Goal: Obtain resource: Obtain resource

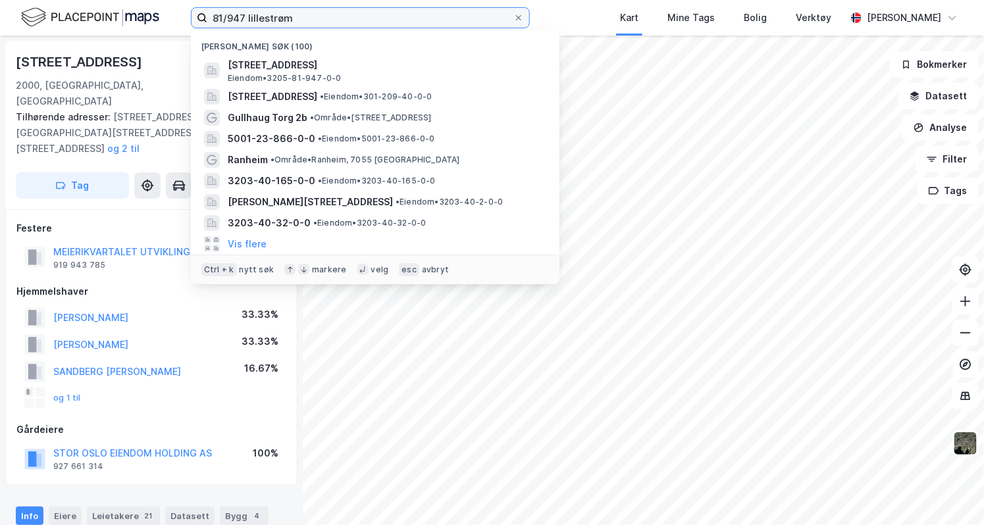
drag, startPoint x: 291, startPoint y: 14, endPoint x: 147, endPoint y: 10, distance: 144.2
click at [147, 10] on div "81/947 lillestrøm Nylige søk (100) [STREET_ADDRESS], LILLESTRØM Eiendom • 3205-…" at bounding box center [492, 18] width 984 height 36
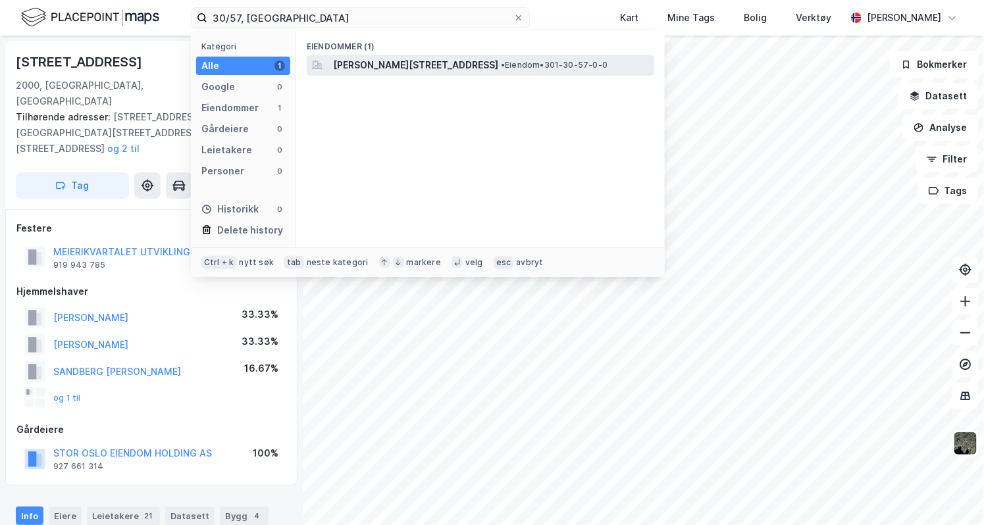
click at [437, 68] on span "[PERSON_NAME][STREET_ADDRESS]" at bounding box center [415, 65] width 165 height 16
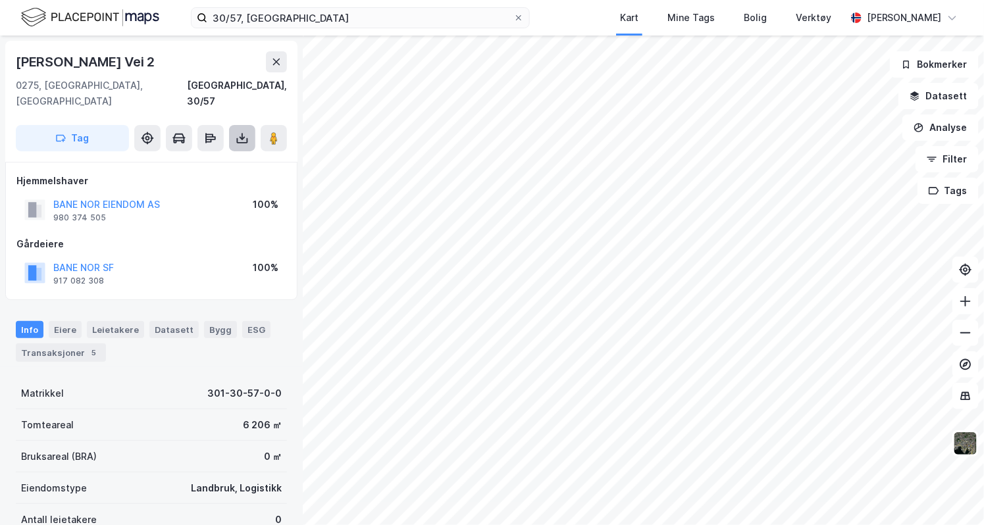
click at [236, 132] on icon at bounding box center [242, 138] width 13 height 13
click at [205, 159] on div "Last ned grunnbok" at bounding box center [177, 164] width 76 height 11
drag, startPoint x: 295, startPoint y: 28, endPoint x: 180, endPoint y: 17, distance: 115.6
click at [180, 17] on div "30/57, oslo Kart Mine Tags Bolig Verktøy [PERSON_NAME]" at bounding box center [492, 18] width 984 height 36
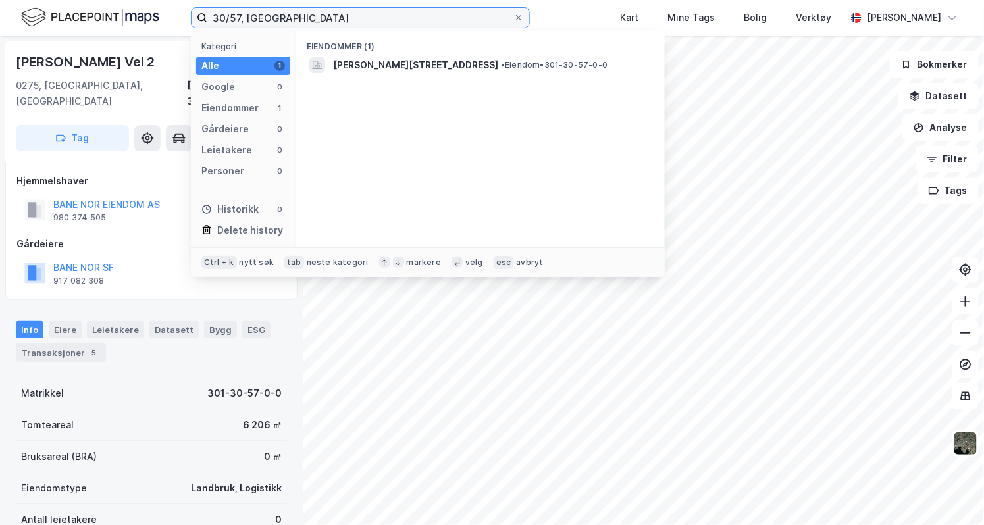
drag, startPoint x: 282, startPoint y: 13, endPoint x: 168, endPoint y: 8, distance: 114.6
click at [168, 8] on div "30/57, [GEOGRAPHIC_DATA] Kategori Alle 1 Google 0 Eiendommer 1 Gårdeiere 0 Leie…" at bounding box center [492, 18] width 984 height 36
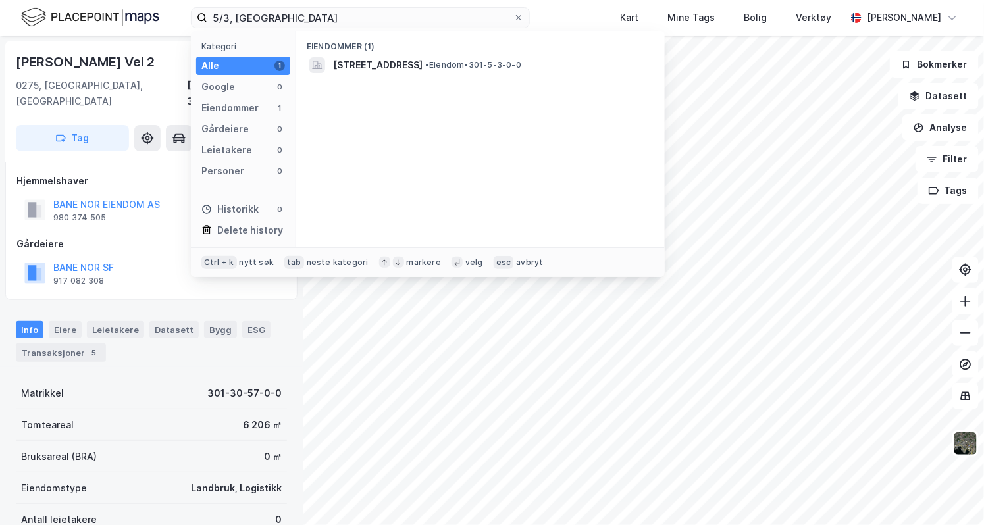
click at [441, 53] on div "Eiendommer (1)" at bounding box center [480, 43] width 368 height 24
click at [422, 63] on span "[STREET_ADDRESS]" at bounding box center [377, 65] width 89 height 16
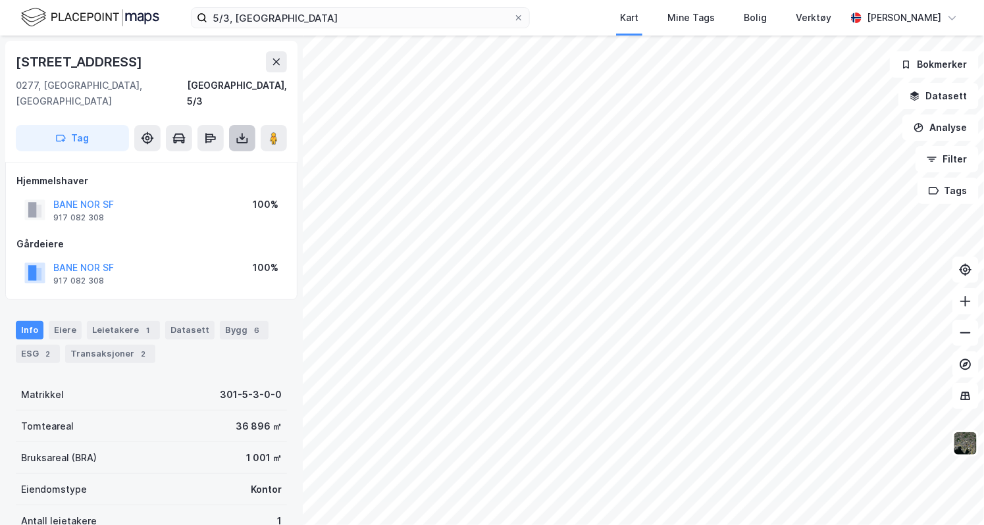
click at [242, 125] on button at bounding box center [242, 138] width 26 height 26
click at [208, 159] on div "Last ned grunnbok" at bounding box center [177, 164] width 76 height 11
drag, startPoint x: 275, startPoint y: 7, endPoint x: 268, endPoint y: 10, distance: 7.4
click at [268, 10] on label "5/3, [GEOGRAPHIC_DATA]" at bounding box center [360, 17] width 339 height 21
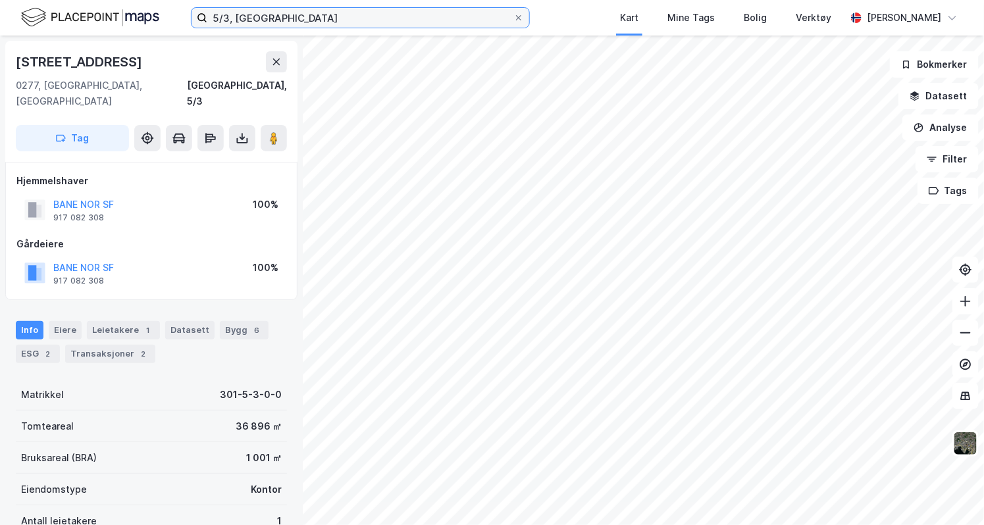
click at [268, 10] on input "5/3, [GEOGRAPHIC_DATA]" at bounding box center [360, 18] width 306 height 20
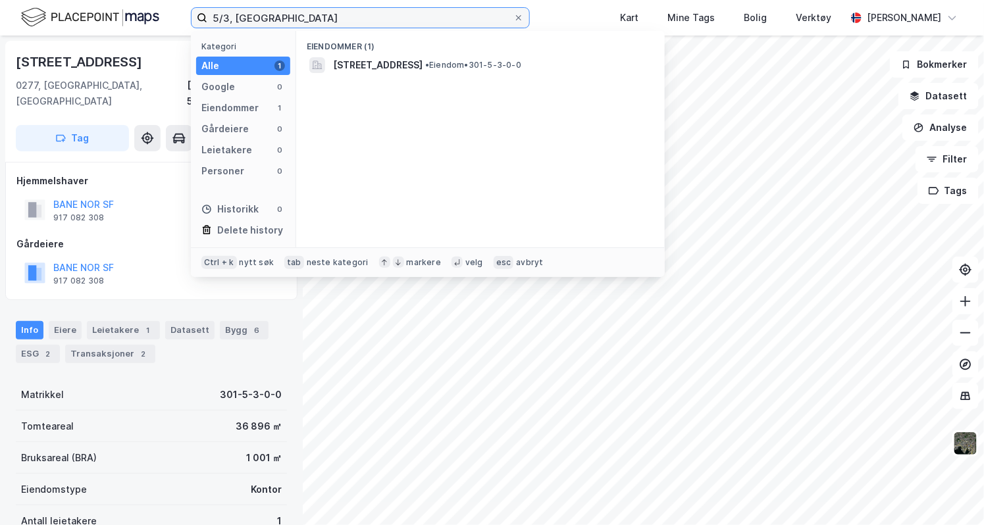
drag, startPoint x: 262, startPoint y: 16, endPoint x: 156, endPoint y: 25, distance: 106.3
click at [156, 25] on div "5/3, [GEOGRAPHIC_DATA] Kategori Alle 1 Google 0 Eiendommer 1 Gårdeiere 0 Leieta…" at bounding box center [492, 18] width 984 height 36
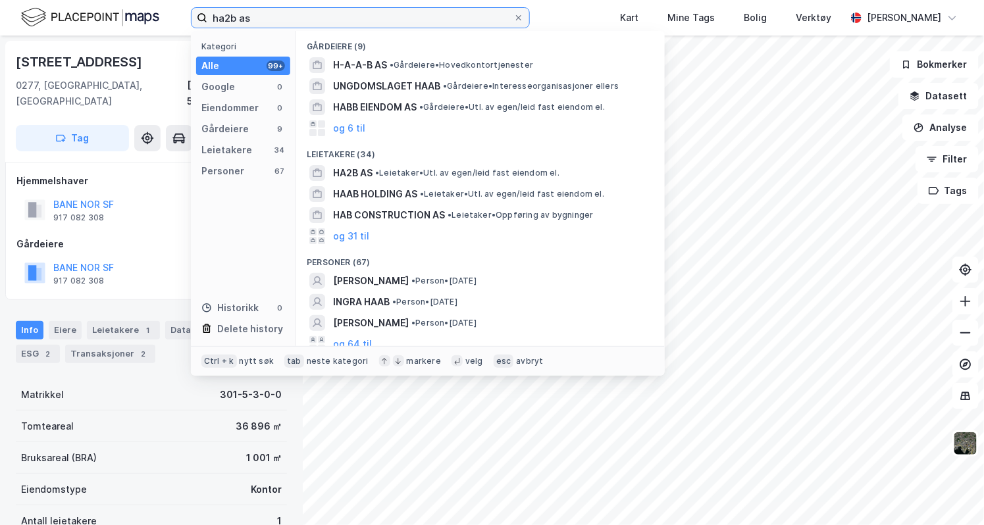
type input "ha2b as"
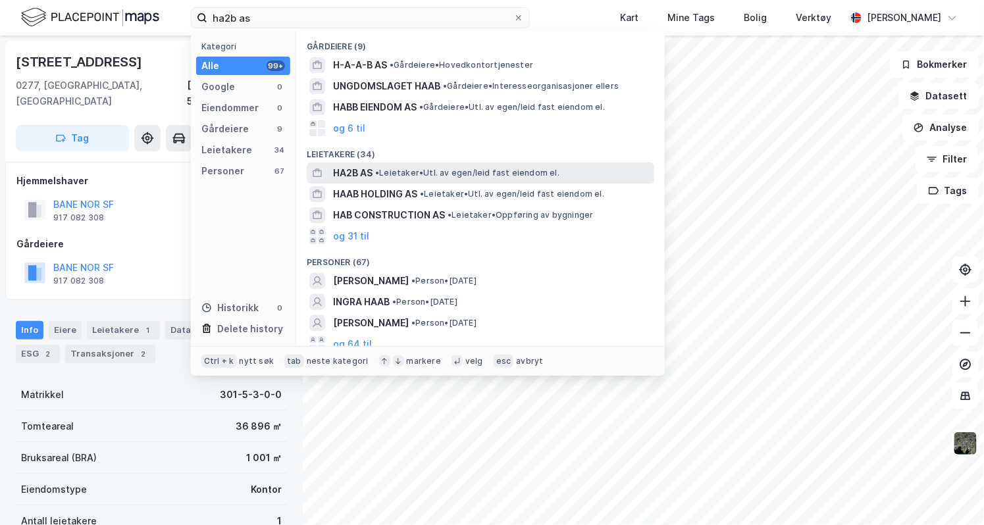
click at [339, 166] on span "HA2B AS" at bounding box center [352, 173] width 39 height 16
